Goal: Task Accomplishment & Management: Use online tool/utility

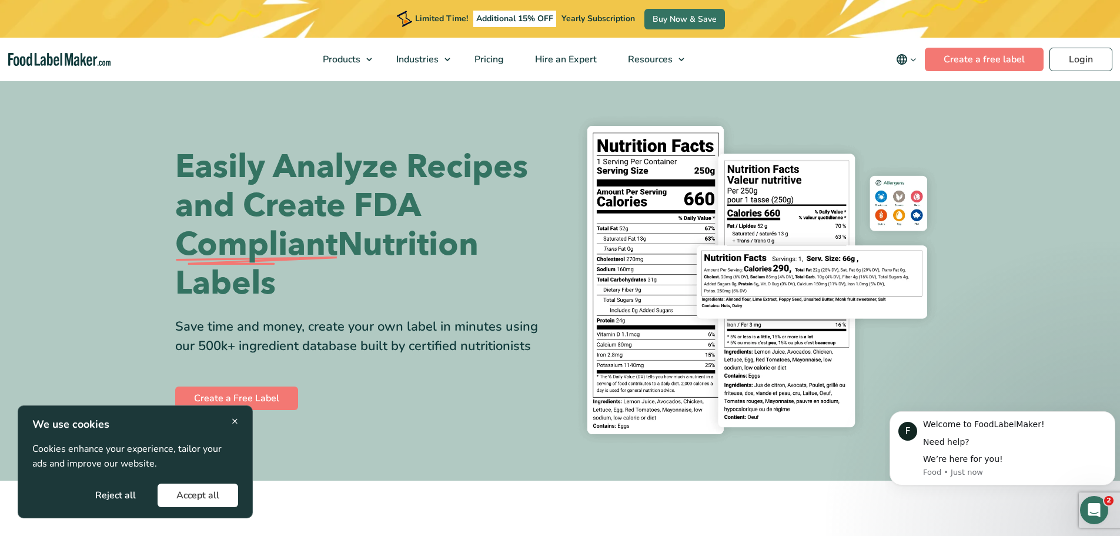
click at [184, 493] on button "Accept all" at bounding box center [198, 495] width 81 height 24
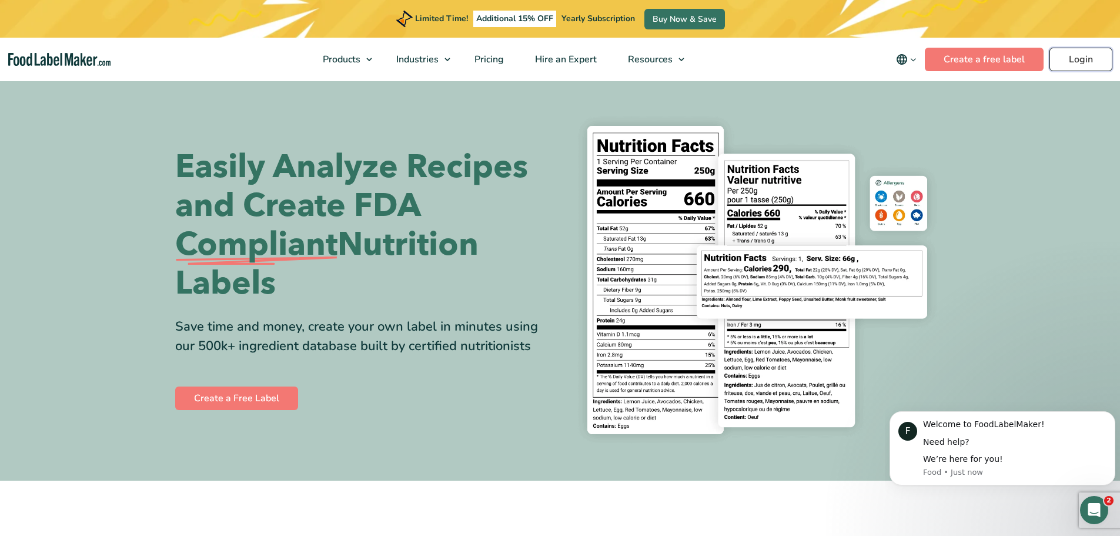
click at [1081, 65] on link "Login" at bounding box center [1081, 60] width 63 height 24
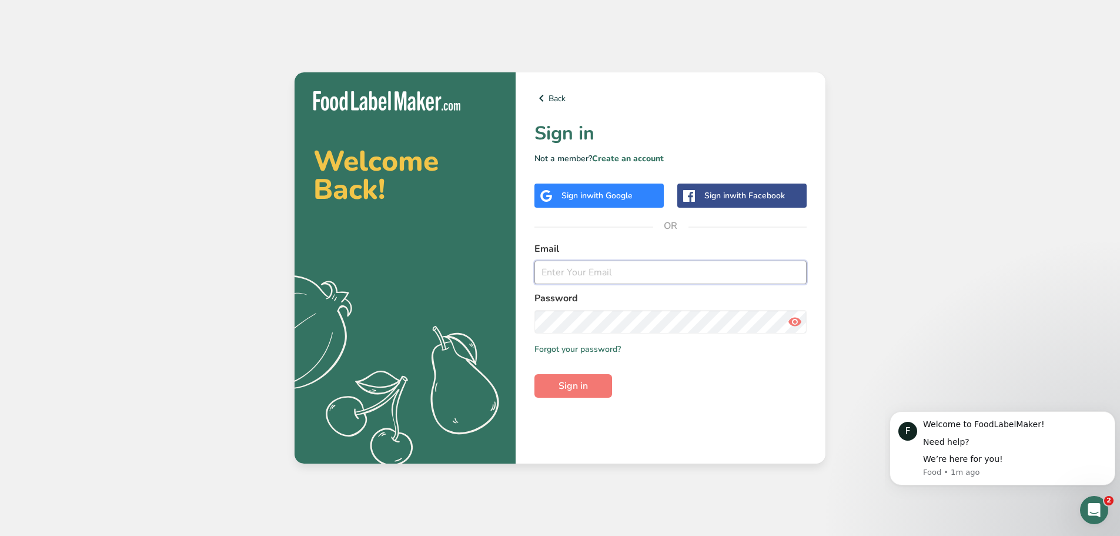
click at [640, 272] on input "email" at bounding box center [670, 272] width 272 height 24
type input "[EMAIL_ADDRESS][DOMAIN_NAME]"
click at [793, 319] on icon at bounding box center [795, 321] width 14 height 21
click at [594, 390] on button "Sign in" at bounding box center [573, 386] width 78 height 24
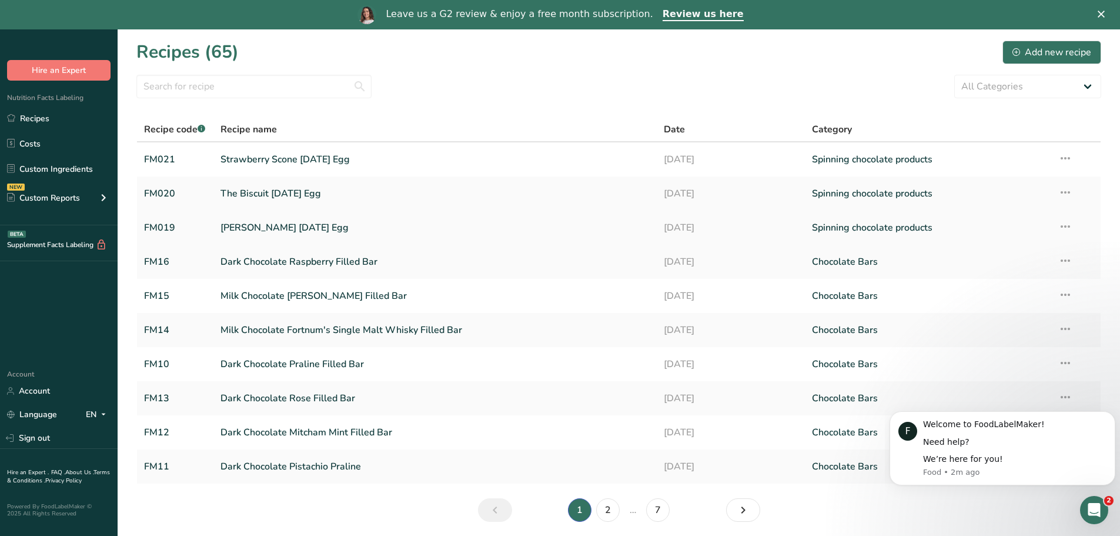
click at [316, 230] on link "[PERSON_NAME] [DATE] Egg" at bounding box center [435, 227] width 430 height 25
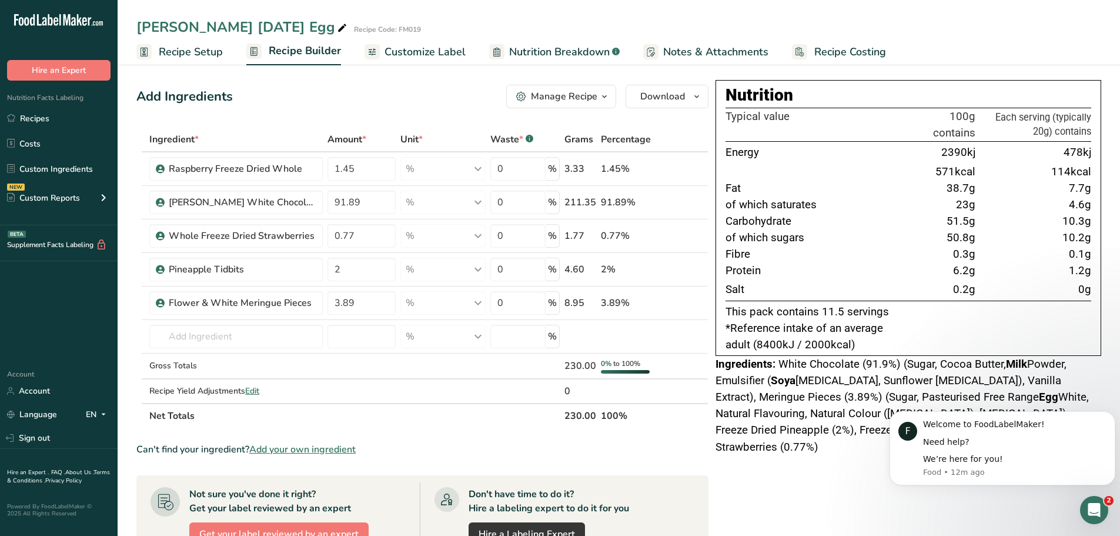
click at [858, 492] on div "Nutrition Typical value 100g contains Each serving (typically 20g) contains Ene…" at bounding box center [909, 468] width 386 height 777
click at [1111, 415] on icon "Dismiss notification" at bounding box center [1112, 415] width 6 height 6
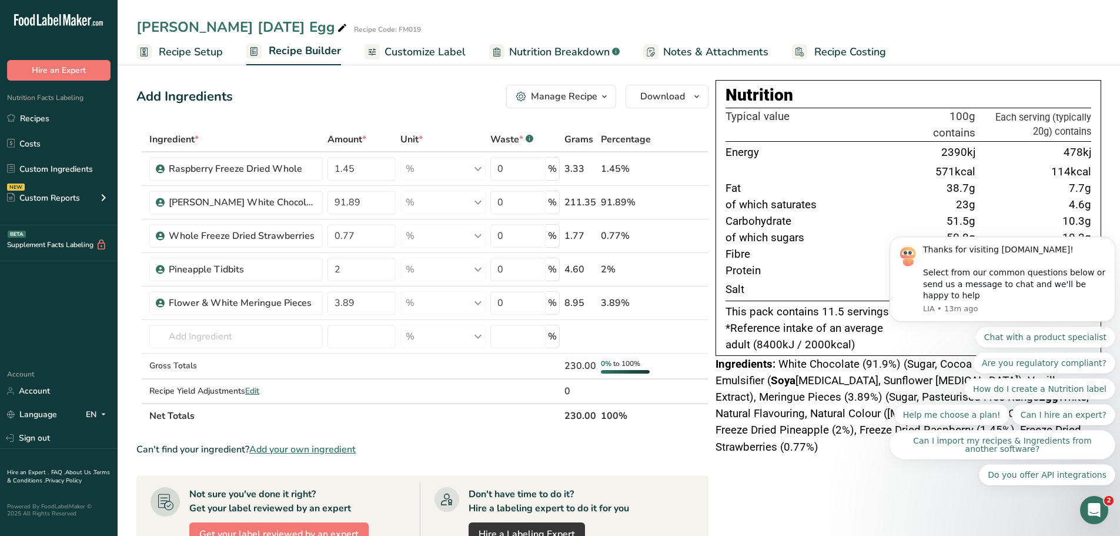
click at [943, 489] on body "Thanks for visiting [DOMAIN_NAME]! Select from our common questions below or se…" at bounding box center [1003, 287] width 226 height 423
click at [1105, 248] on button "Dismiss notification" at bounding box center [1111, 239] width 15 height 15
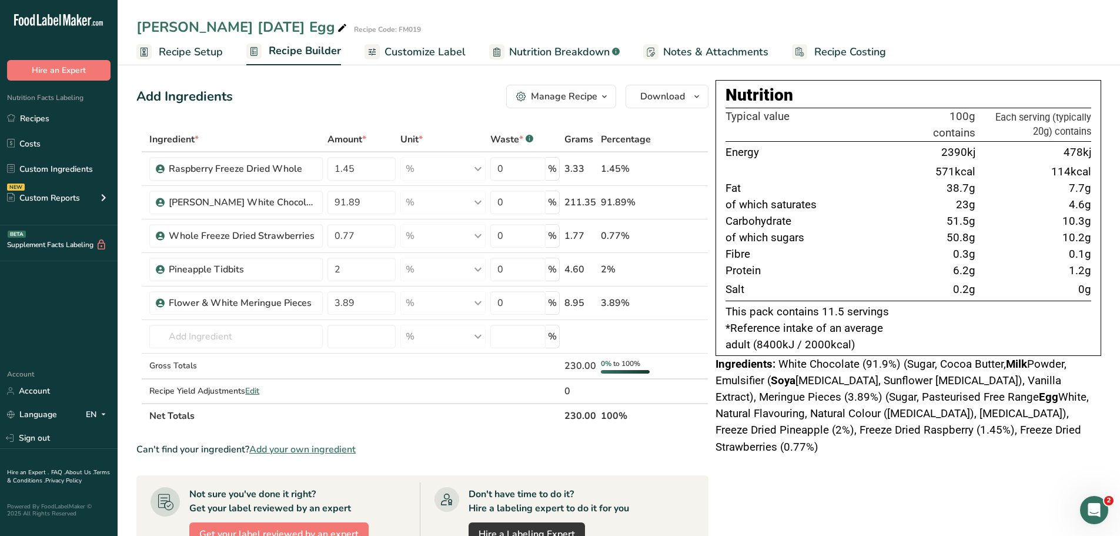
click at [883, 482] on div "Nutrition Typical value 100g contains Each serving (typically 20g) contains Ene…" at bounding box center [909, 468] width 386 height 777
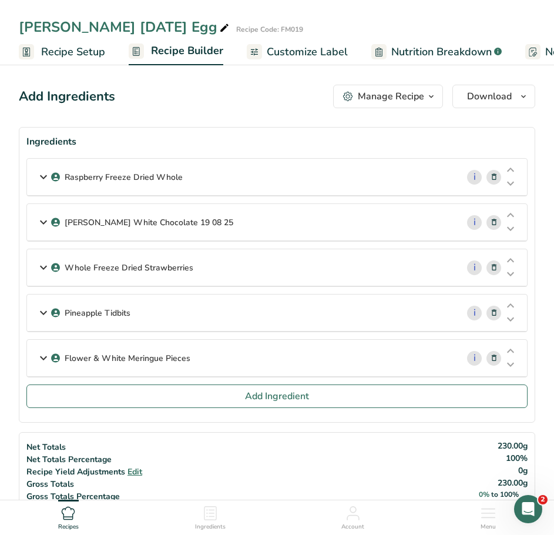
click at [76, 54] on span "Recipe Setup" at bounding box center [73, 52] width 64 height 16
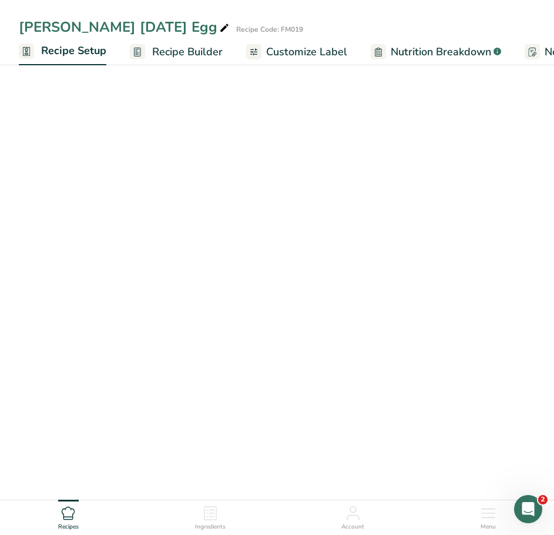
scroll to position [0, 4]
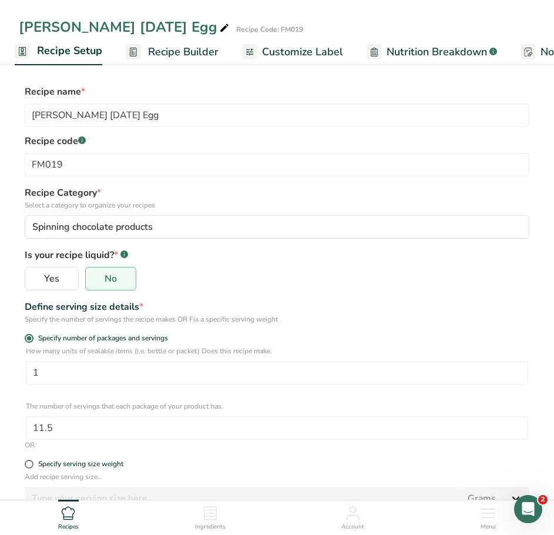
click at [176, 56] on span "Recipe Builder" at bounding box center [183, 52] width 71 height 16
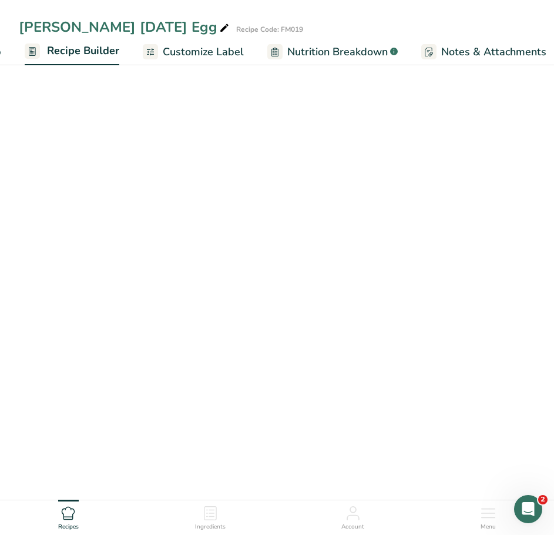
scroll to position [0, 113]
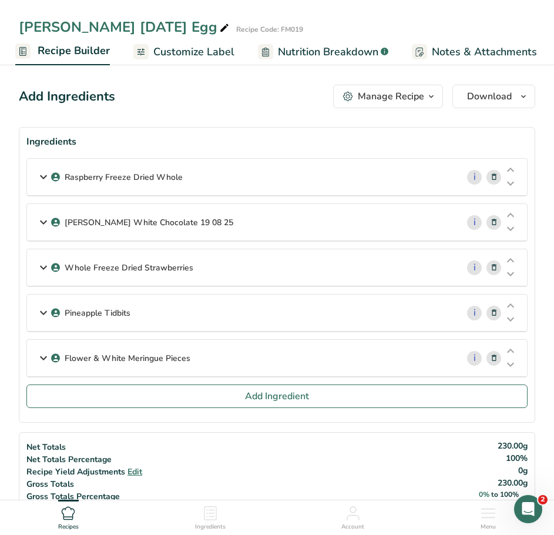
click at [41, 173] on icon at bounding box center [43, 176] width 14 height 21
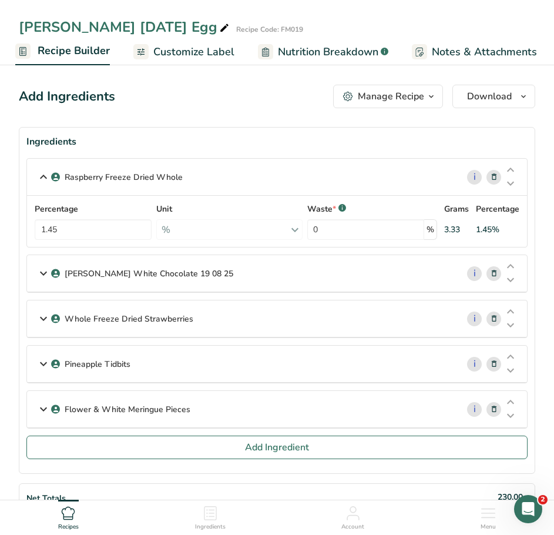
click at [42, 410] on icon at bounding box center [43, 409] width 14 height 21
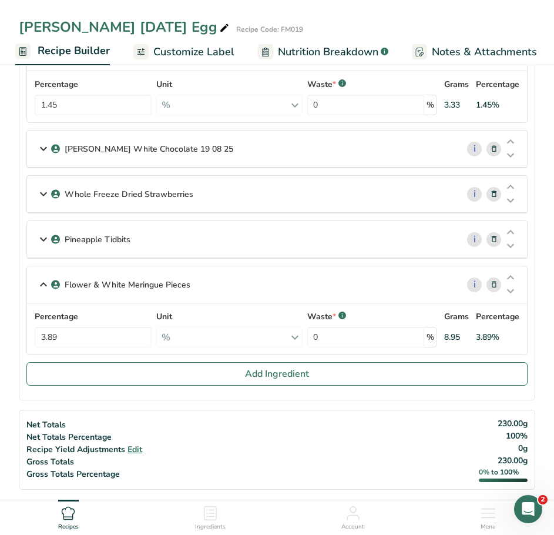
scroll to position [118, 0]
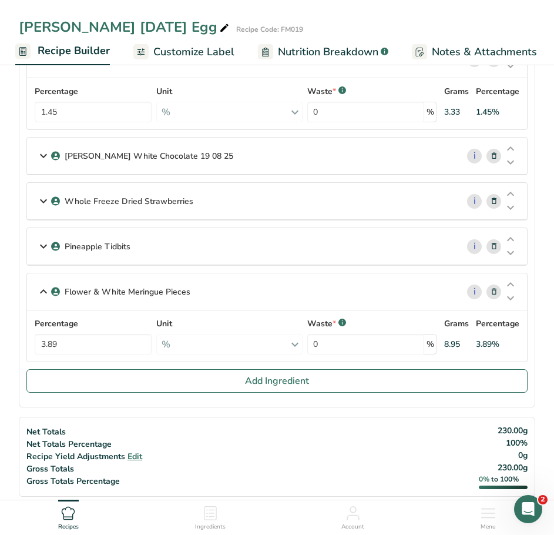
click at [42, 158] on icon at bounding box center [43, 155] width 14 height 21
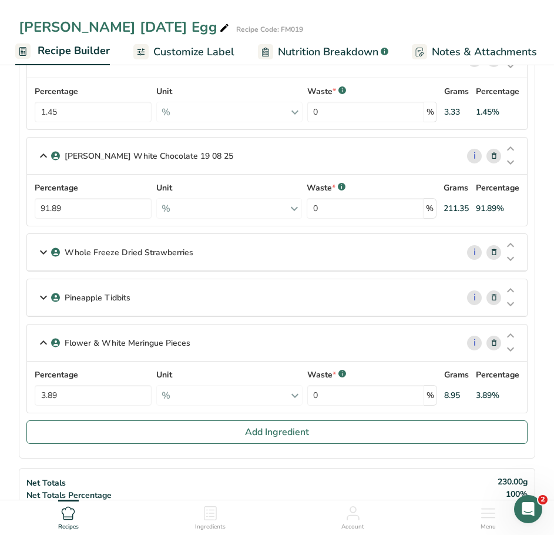
click at [44, 300] on icon at bounding box center [43, 297] width 14 height 21
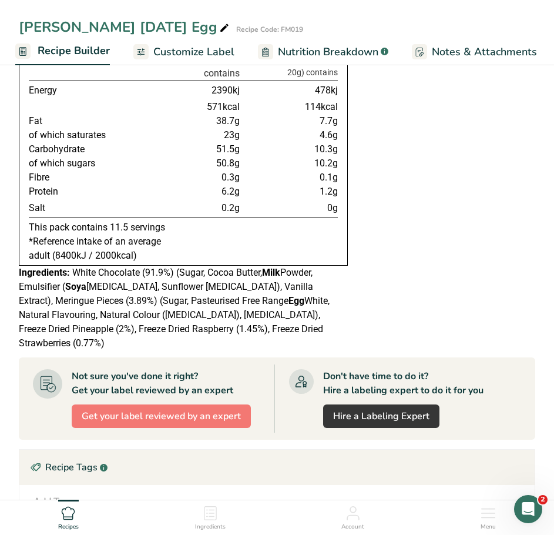
scroll to position [764, 0]
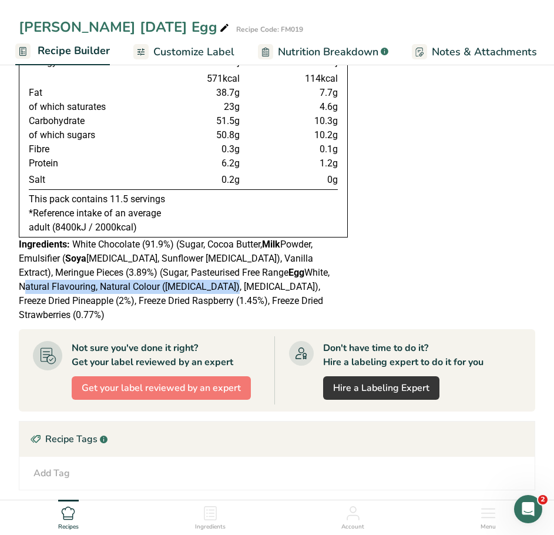
drag, startPoint x: 113, startPoint y: 288, endPoint x: 233, endPoint y: 278, distance: 120.9
click at [233, 278] on div "Ingredients: White Chocolate (91.9%) (Sugar, Cocoa Butter, Milk Powder, Emulsif…" at bounding box center [183, 280] width 329 height 85
copy span "Natural Flavouring, Natural Colour ([MEDICAL_DATA])"
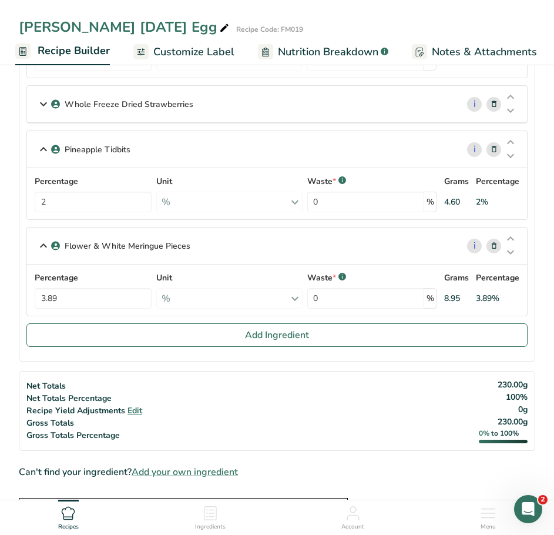
scroll to position [294, 0]
